Goal: Task Accomplishment & Management: Manage account settings

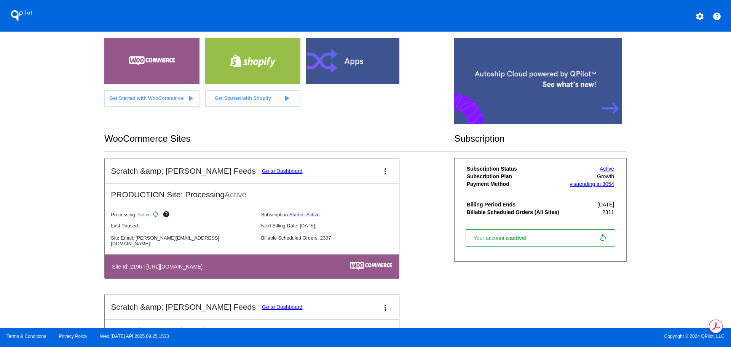
scroll to position [152, 0]
click at [262, 171] on link "Go to Dashboard" at bounding box center [282, 171] width 41 height 6
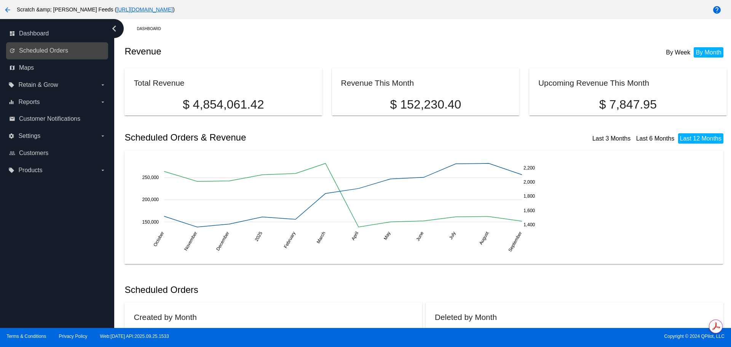
click at [66, 46] on link "update Scheduled Orders" at bounding box center [57, 51] width 97 height 12
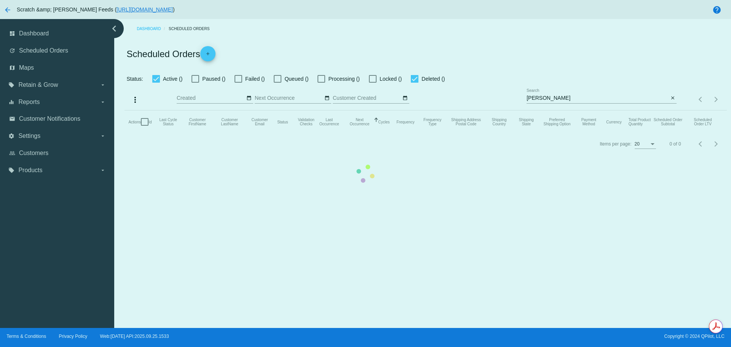
click at [554, 110] on mat-table "Actions Id Last Cycle Status Customer FirstName Customer LastName Customer Emai…" at bounding box center [426, 121] width 602 height 23
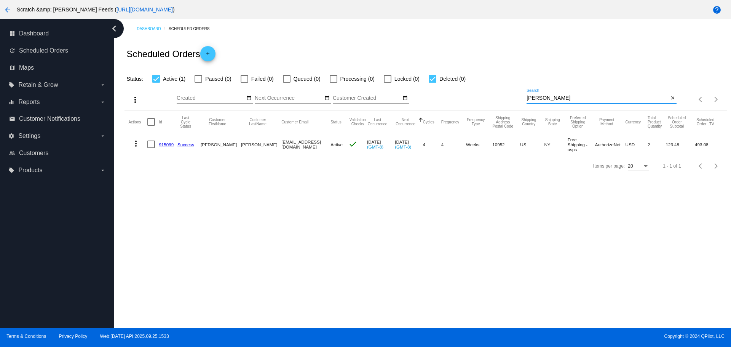
drag, startPoint x: 546, startPoint y: 100, endPoint x: 515, endPoint y: 100, distance: 30.5
click at [515, 100] on div "more_vert Sep Jan Feb Mar [DATE]" at bounding box center [426, 96] width 602 height 27
paste input "[EMAIL_ADDRESS][DOMAIN_NAME]"
type input "[EMAIL_ADDRESS][DOMAIN_NAME]"
click at [135, 142] on mat-icon "more_vert" at bounding box center [135, 143] width 9 height 9
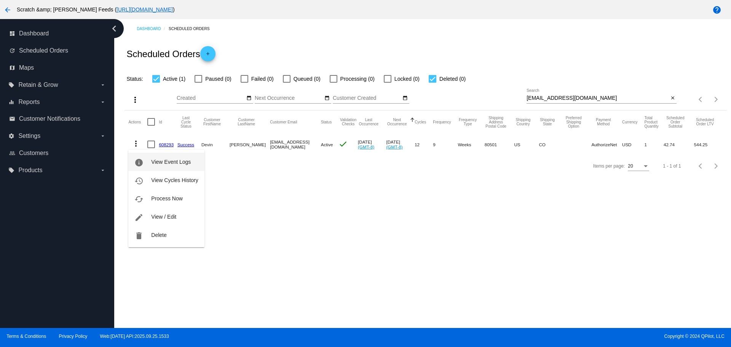
click at [163, 161] on span "View Event Logs" at bounding box center [171, 162] width 40 height 6
